Goal: Complete application form

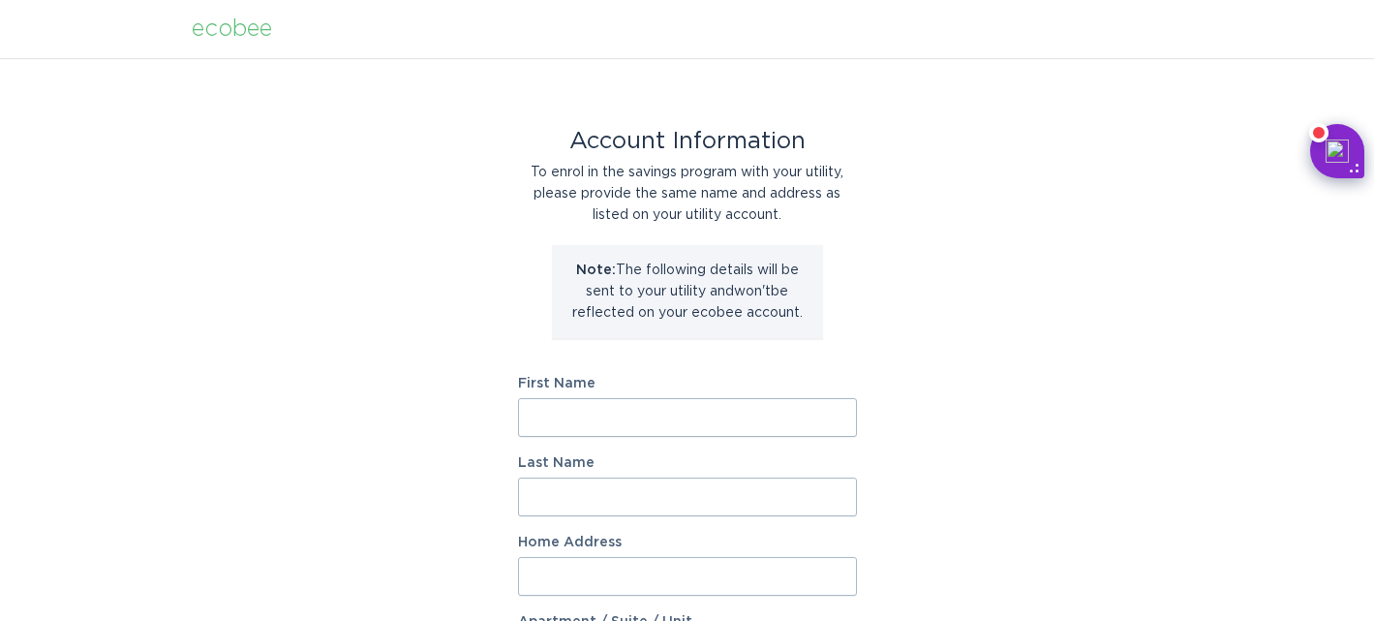
click at [623, 410] on input "First Name" at bounding box center [687, 417] width 339 height 39
type input "Ruy"
type input "Tio"
type input "330 East 57th Street, Apt 6"
type input "Apt 6"
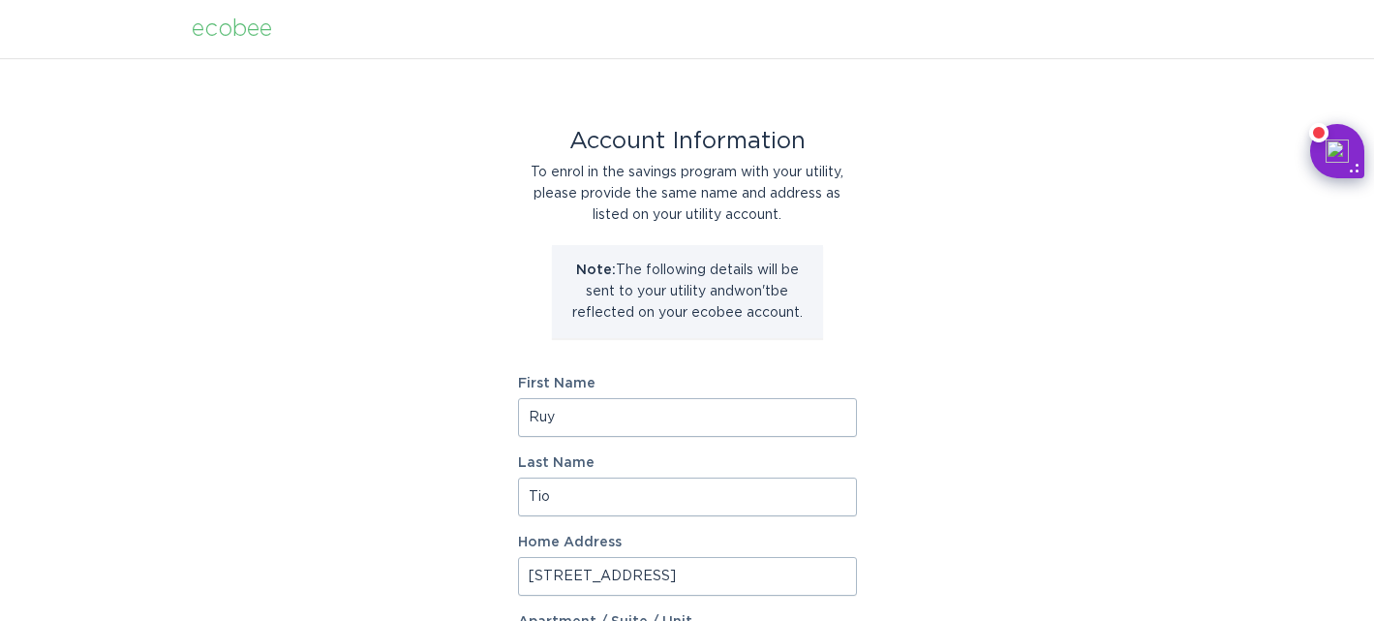
select select "US"
type input "New York"
type input "10022"
select select "NY"
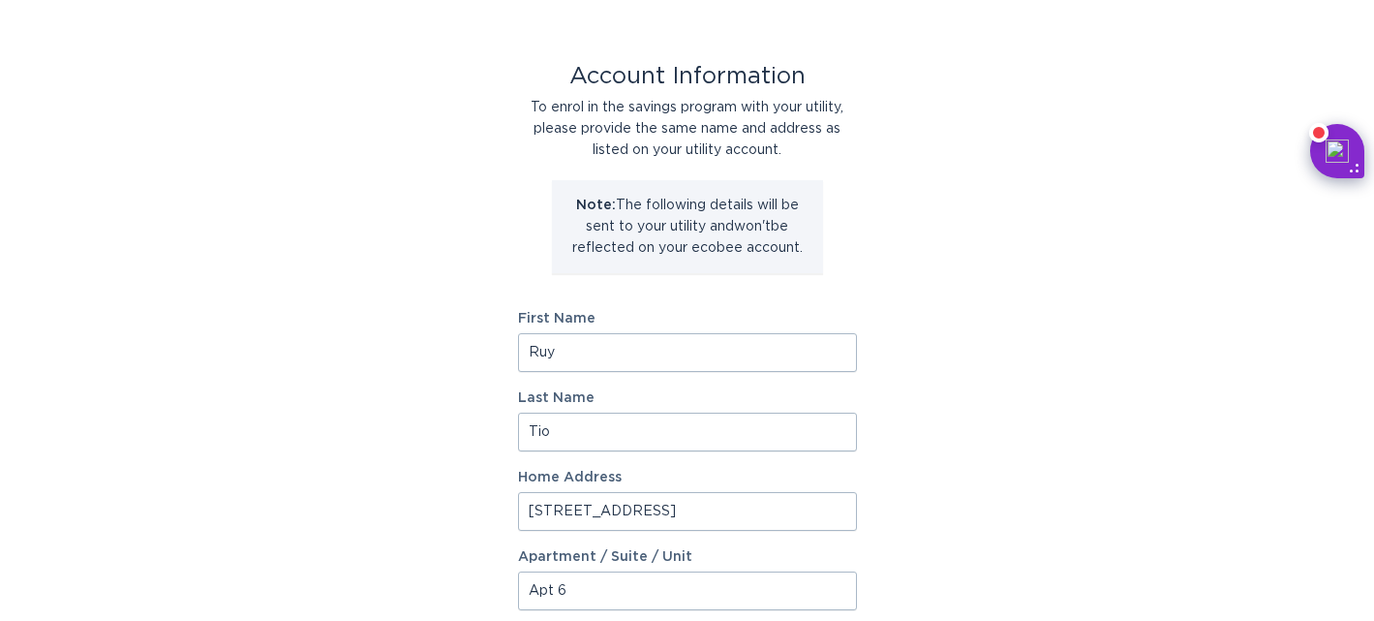
scroll to position [74, 0]
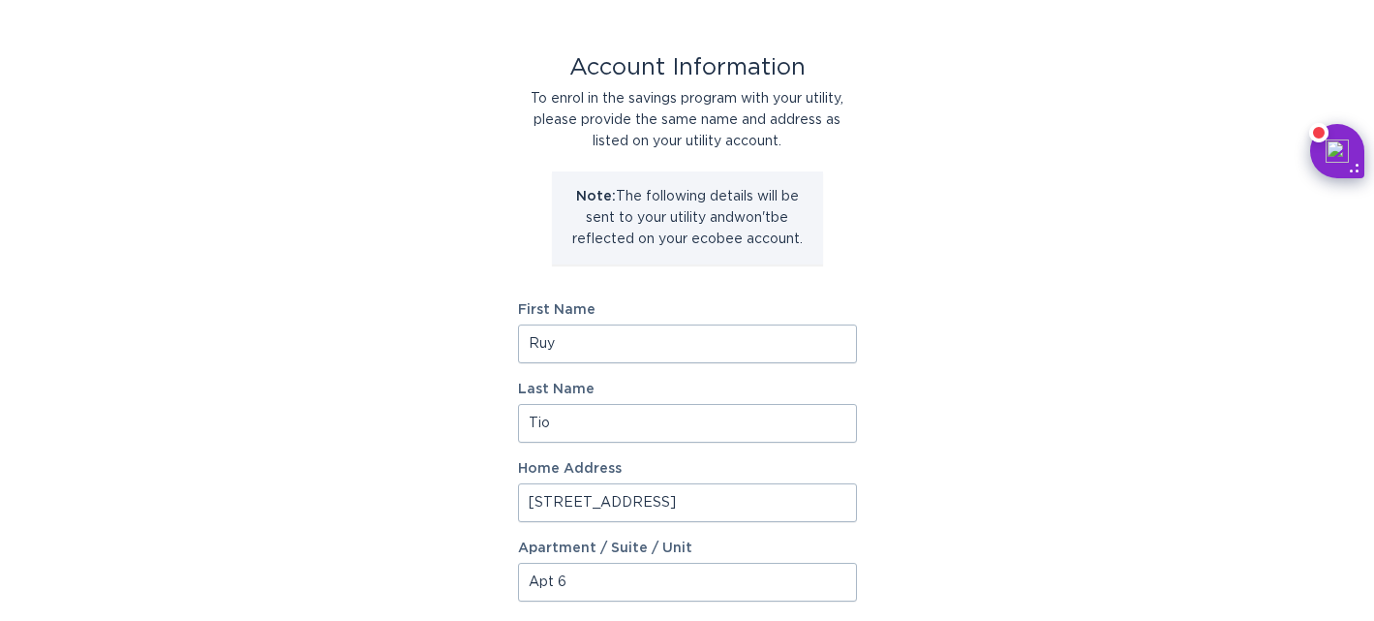
drag, startPoint x: 745, startPoint y: 508, endPoint x: 480, endPoint y: 516, distance: 264.6
click at [480, 516] on div "Account Information To enrol in the savings program with your utility, please p…" at bounding box center [687, 520] width 1374 height 1070
type input "3"
type input "256 Pier Avenue"
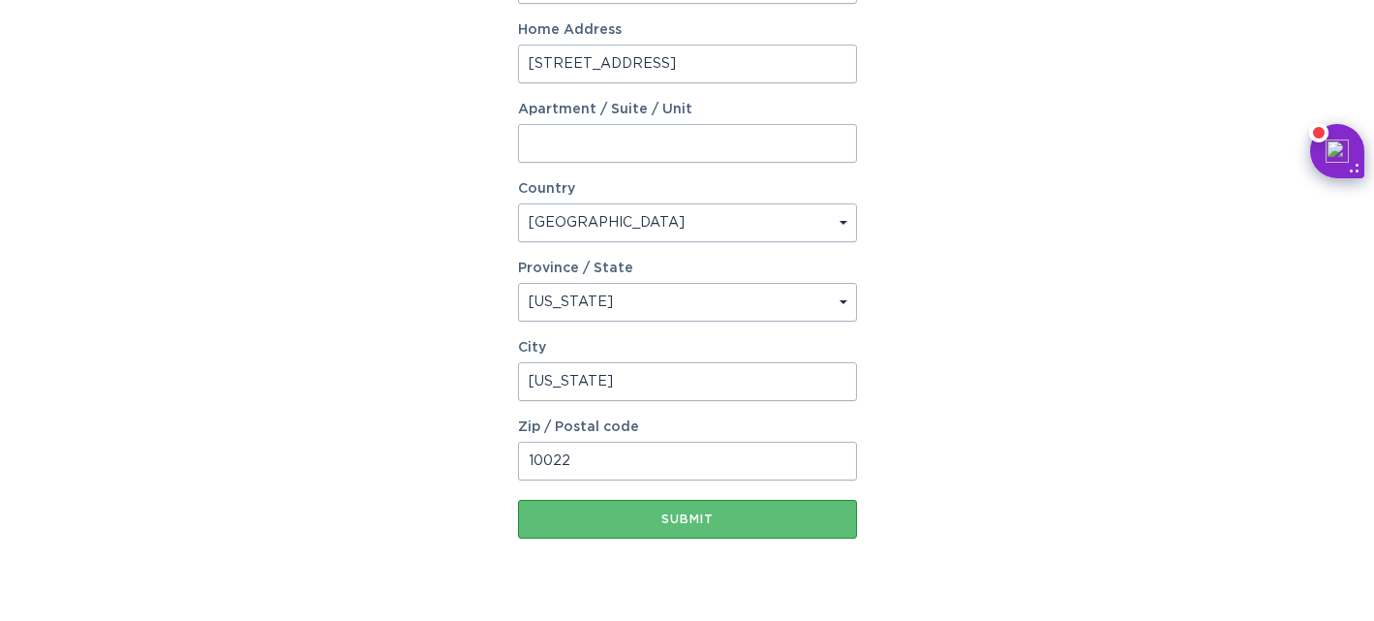
scroll to position [535, 0]
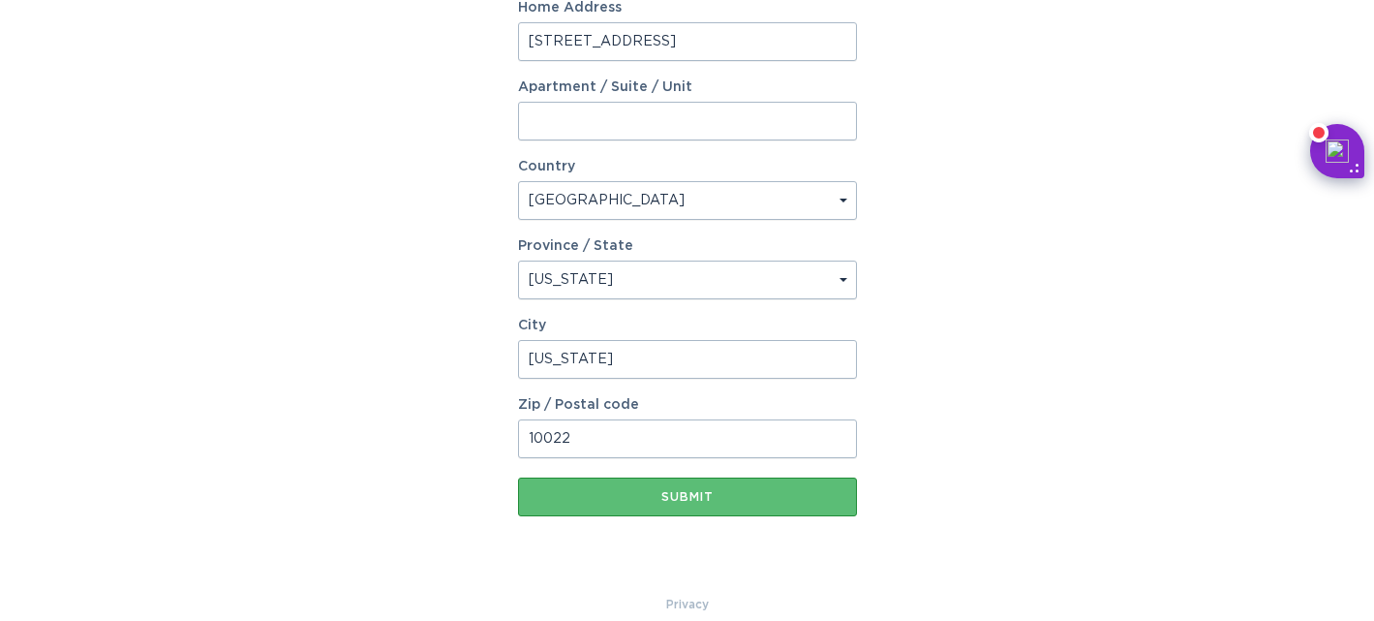
click at [618, 280] on select "Select a province/state Alabama Alaska American Samoa Arizona Arkansas Californ…" at bounding box center [687, 280] width 339 height 39
click at [701, 279] on select "Select a province/state Alabama Alaska American Samoa Arizona Arkansas Californ…" at bounding box center [687, 280] width 339 height 39
select select "NY"
click at [590, 449] on input "10022" at bounding box center [687, 438] width 339 height 39
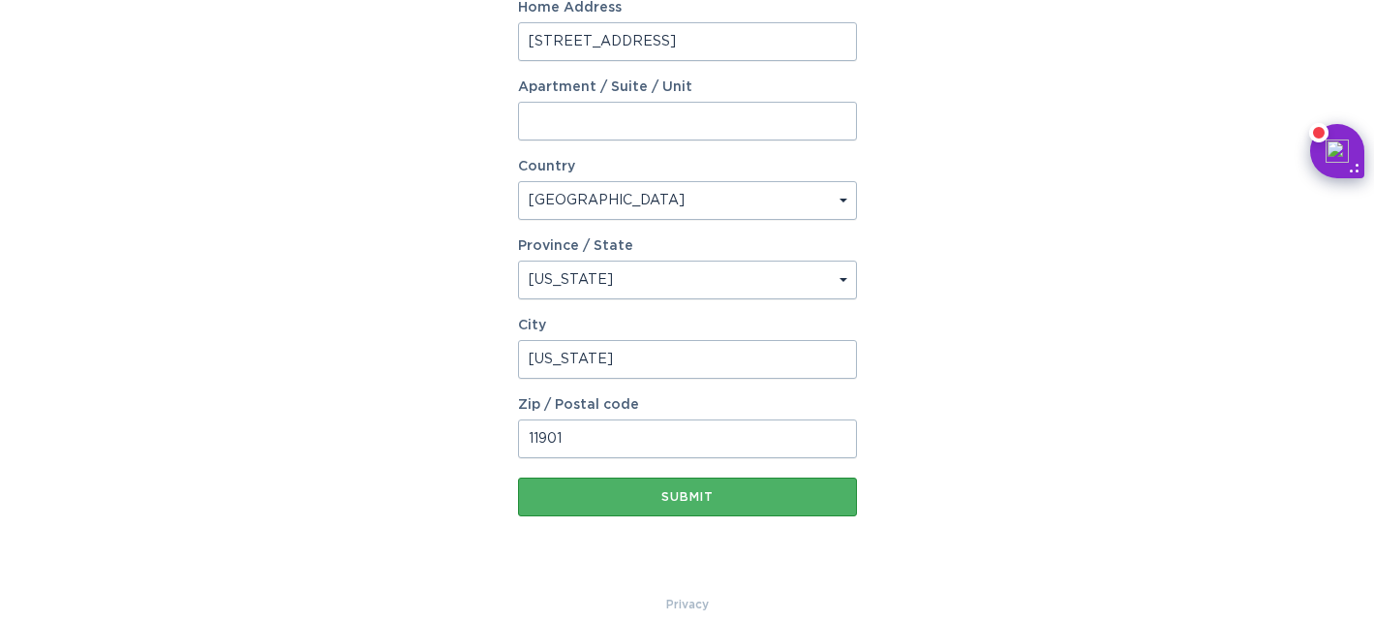
type input "11901"
click at [682, 492] on div "Submit" at bounding box center [688, 497] width 320 height 12
